Goal: Communication & Community: Answer question/provide support

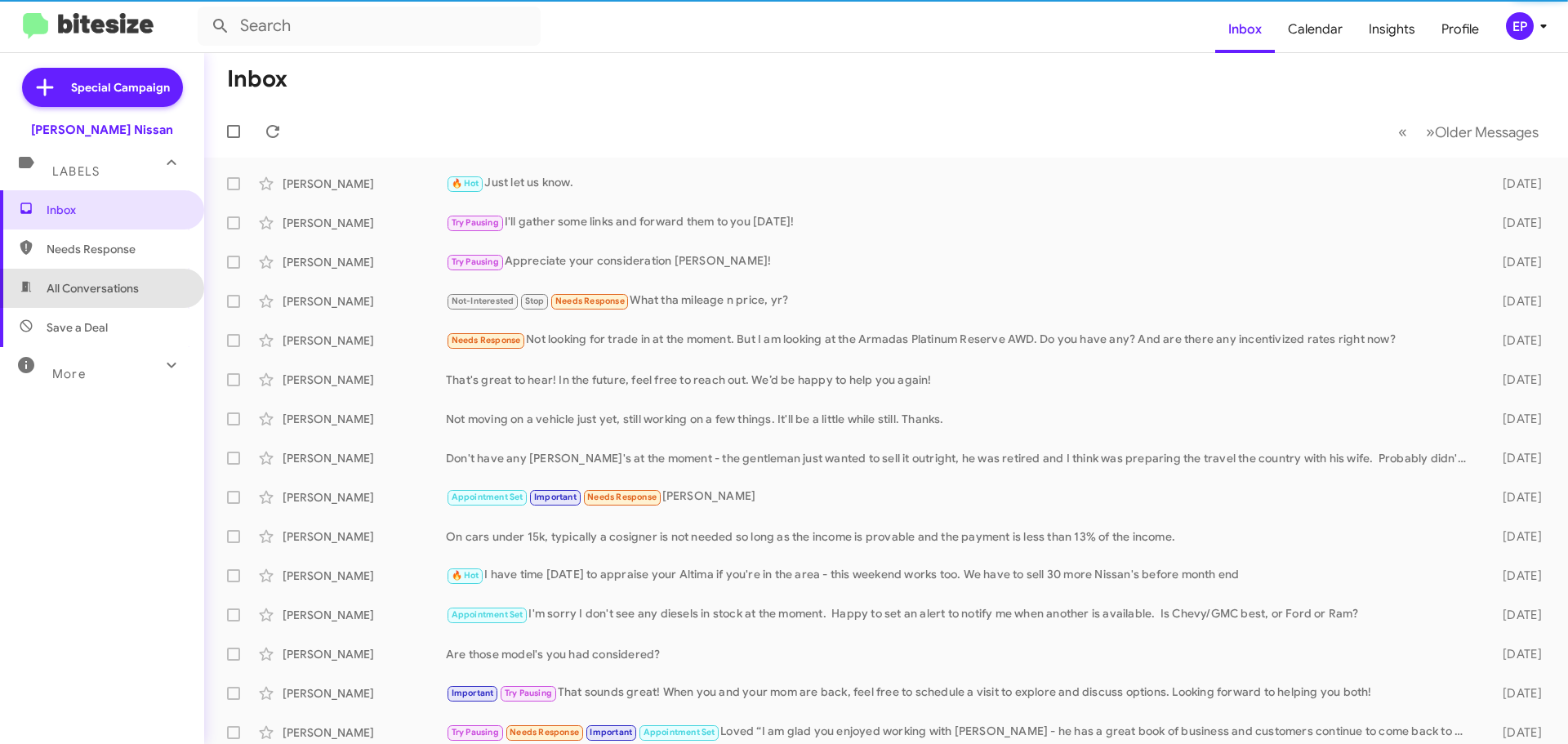
click at [115, 282] on span "All Conversations" at bounding box center [93, 288] width 92 height 16
type input "in:all-conversations"
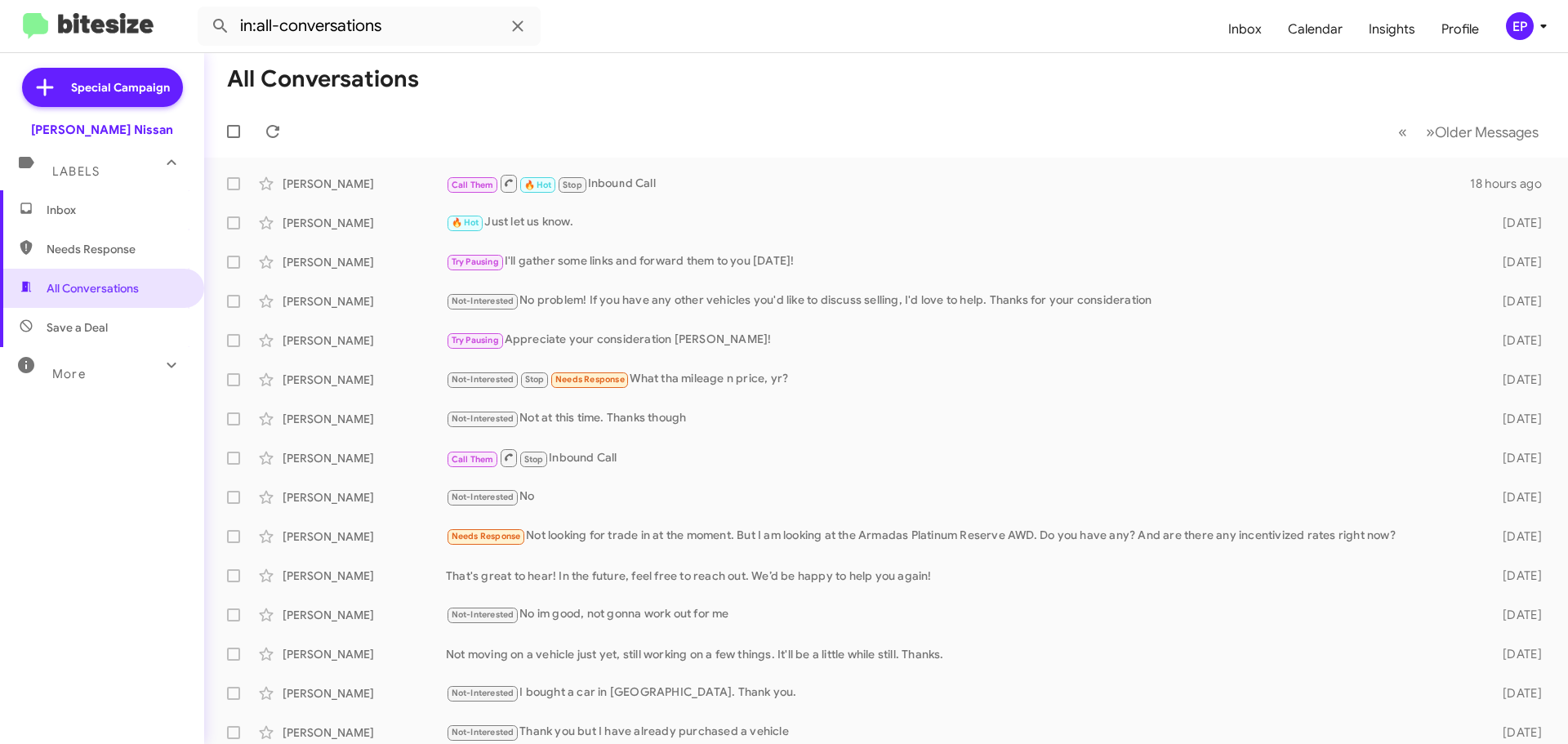
click at [85, 223] on span "Inbox" at bounding box center [102, 209] width 204 height 39
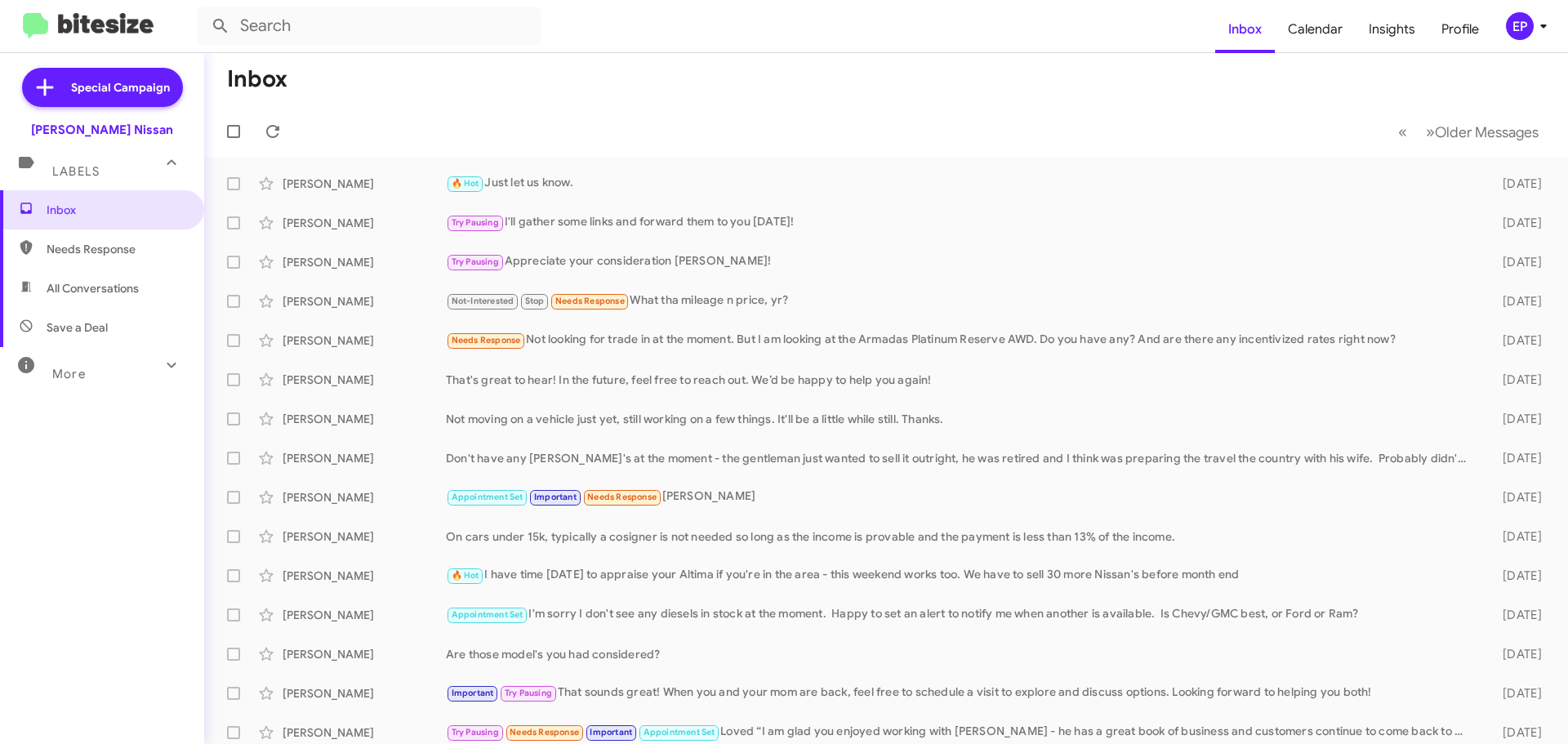
click at [66, 282] on span "All Conversations" at bounding box center [93, 288] width 92 height 16
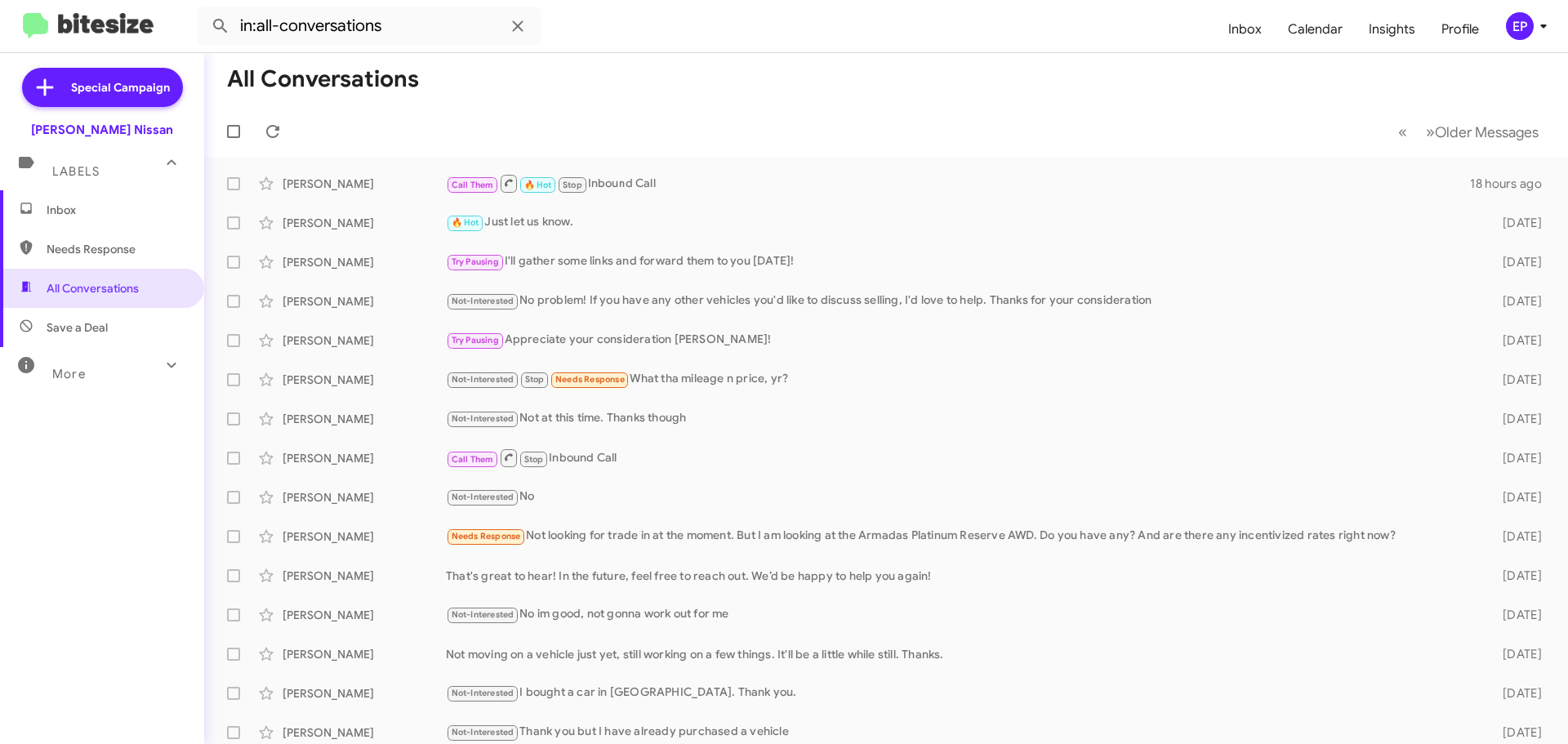
click at [88, 374] on div "More" at bounding box center [85, 366] width 145 height 30
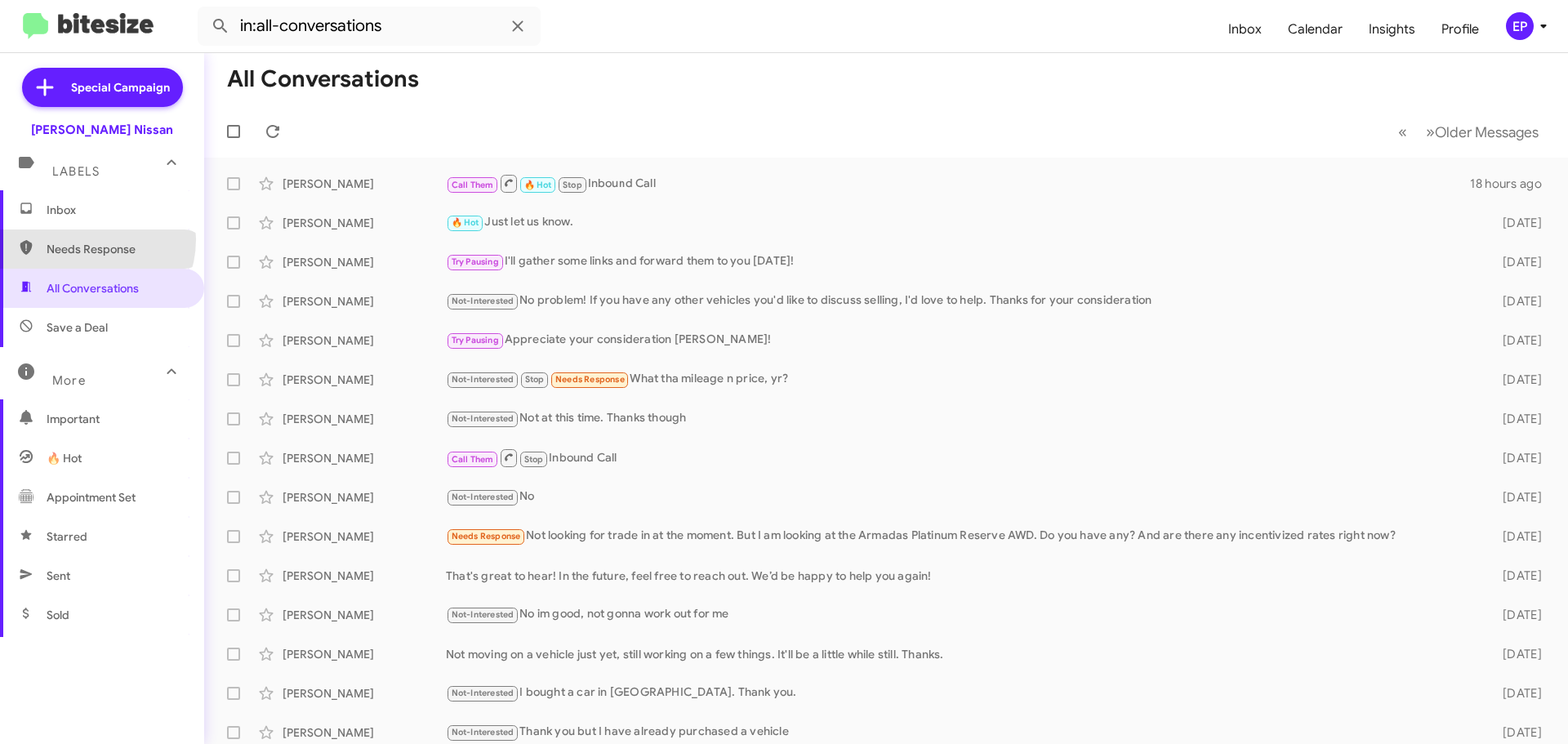
click at [83, 240] on span "Needs Response" at bounding box center [102, 248] width 204 height 39
type input "in:needs-response"
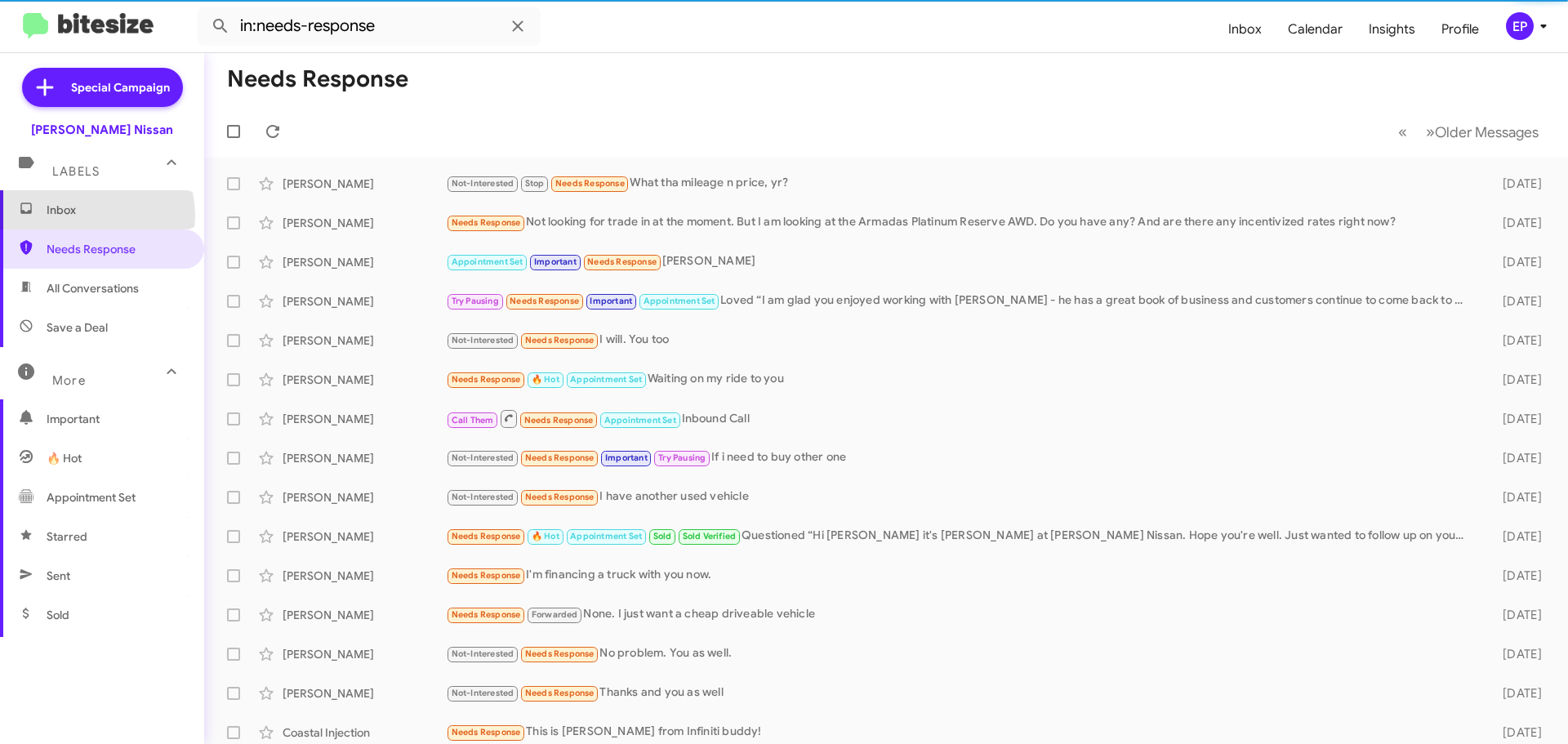
click at [89, 215] on span "Inbox" at bounding box center [116, 209] width 139 height 16
